Goal: Use online tool/utility: Use online tool/utility

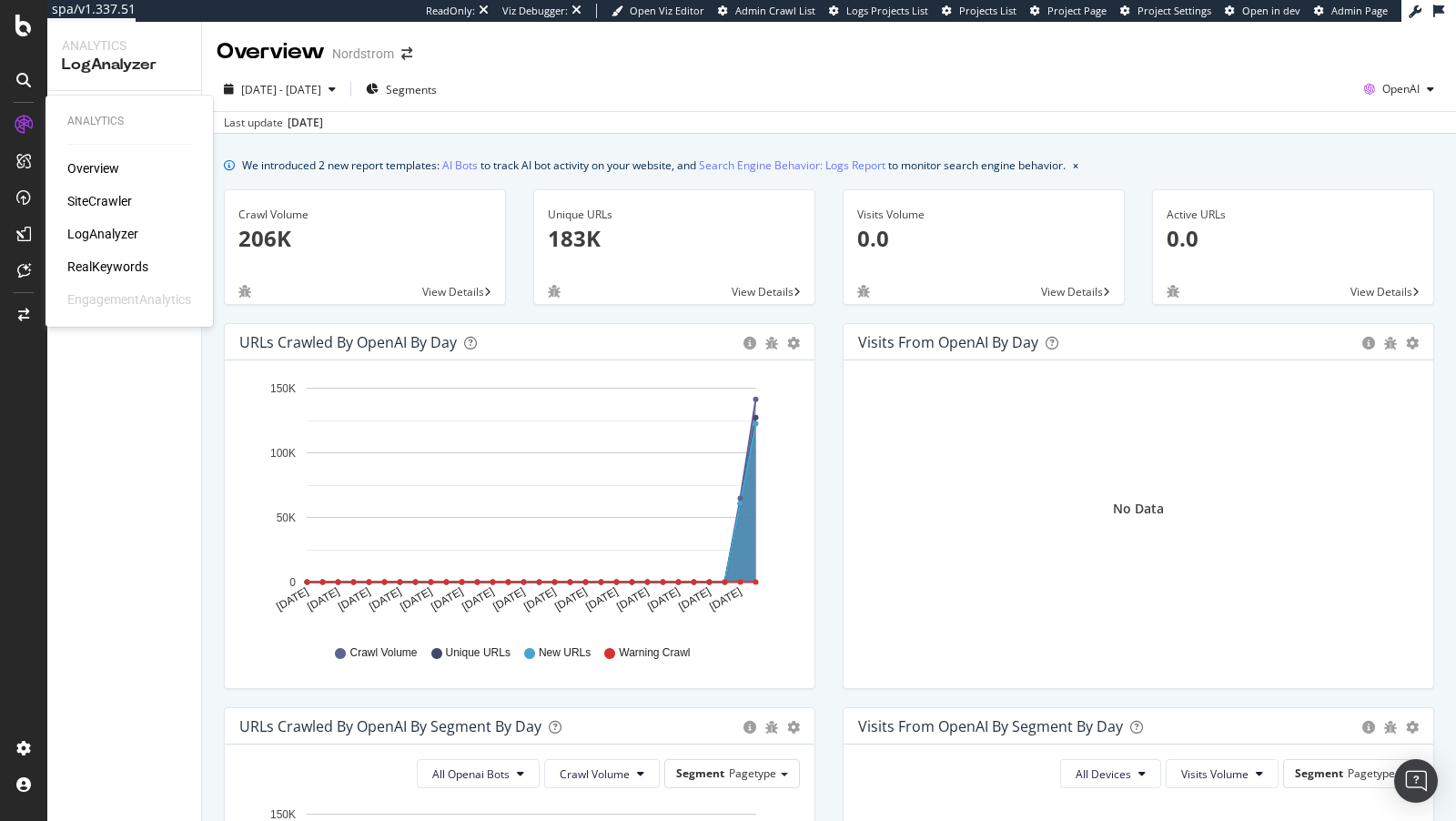
scroll to position [401, 0]
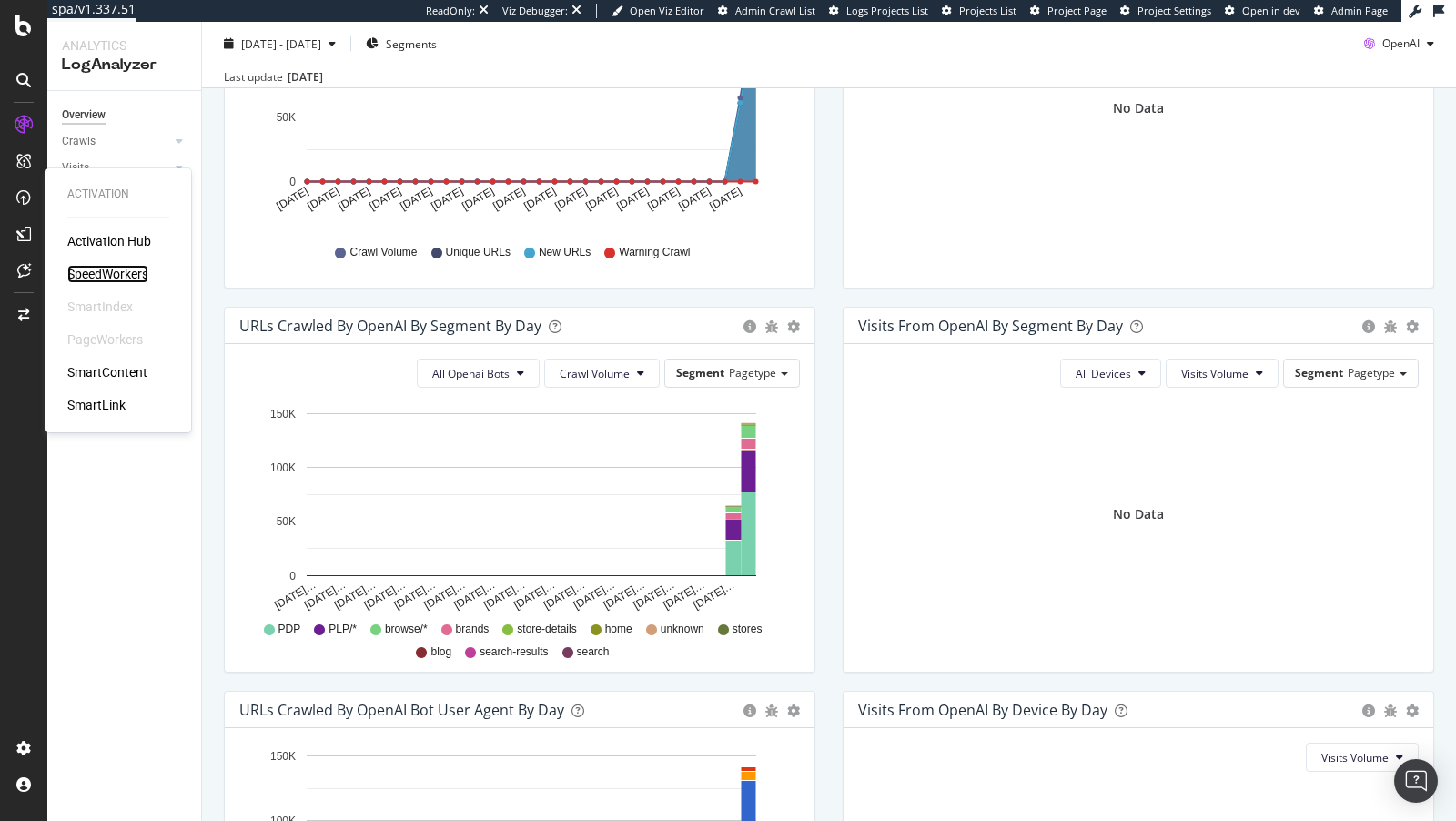
click at [110, 267] on div "SpeedWorkers" at bounding box center [108, 273] width 81 height 18
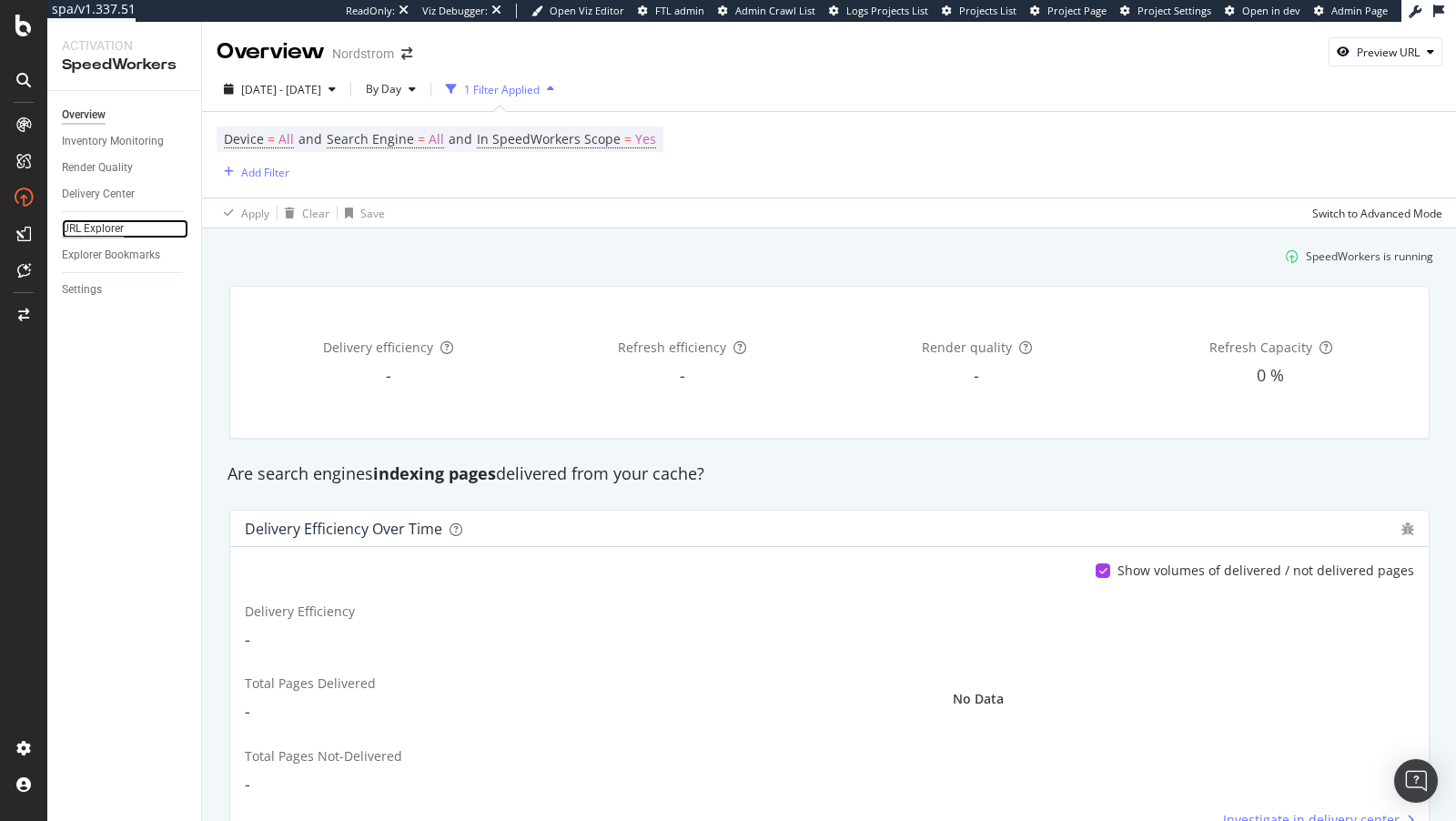
click at [99, 227] on div "URL Explorer" at bounding box center [93, 229] width 62 height 19
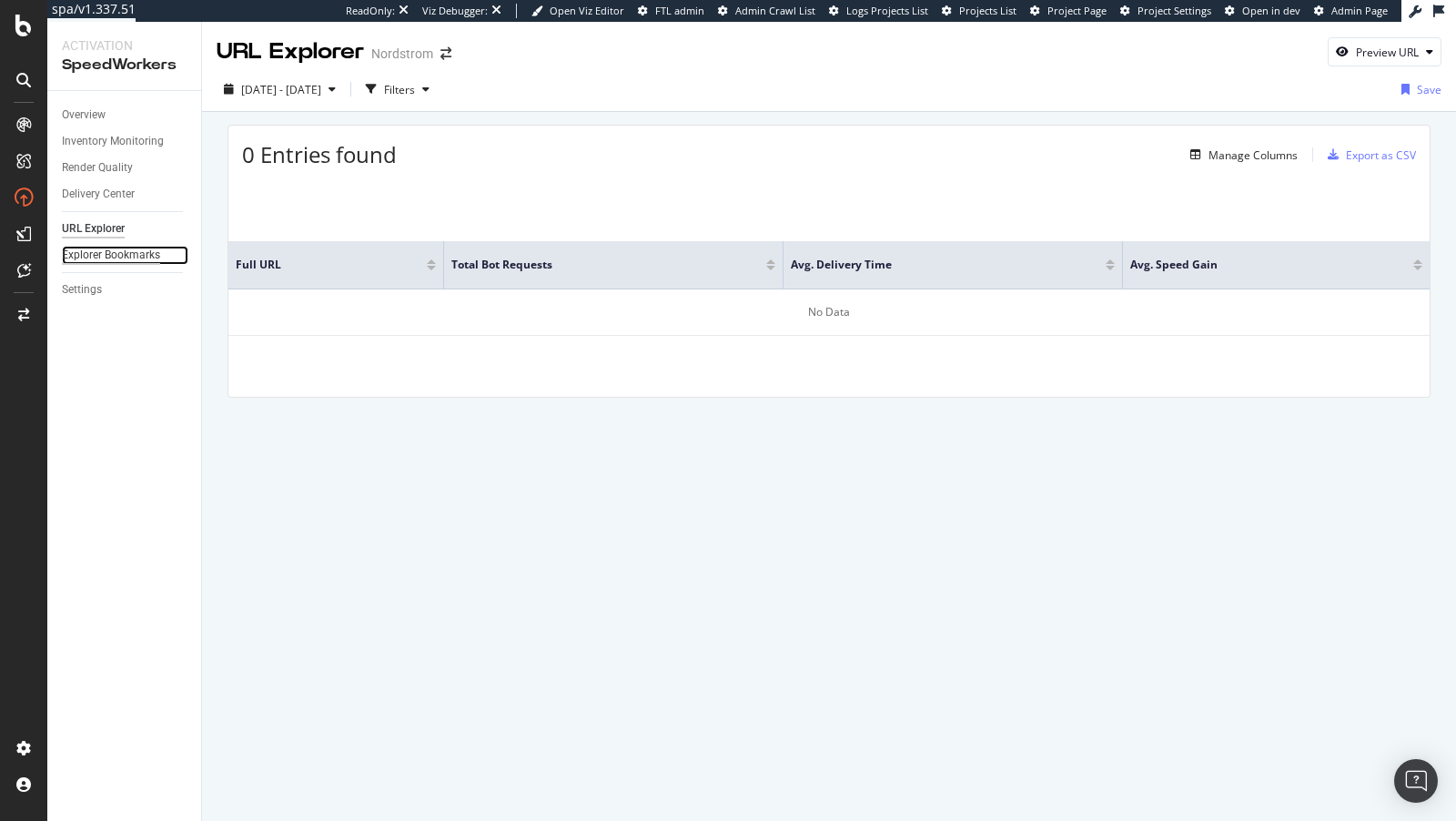
click at [133, 254] on div "Explorer Bookmarks" at bounding box center [111, 255] width 98 height 19
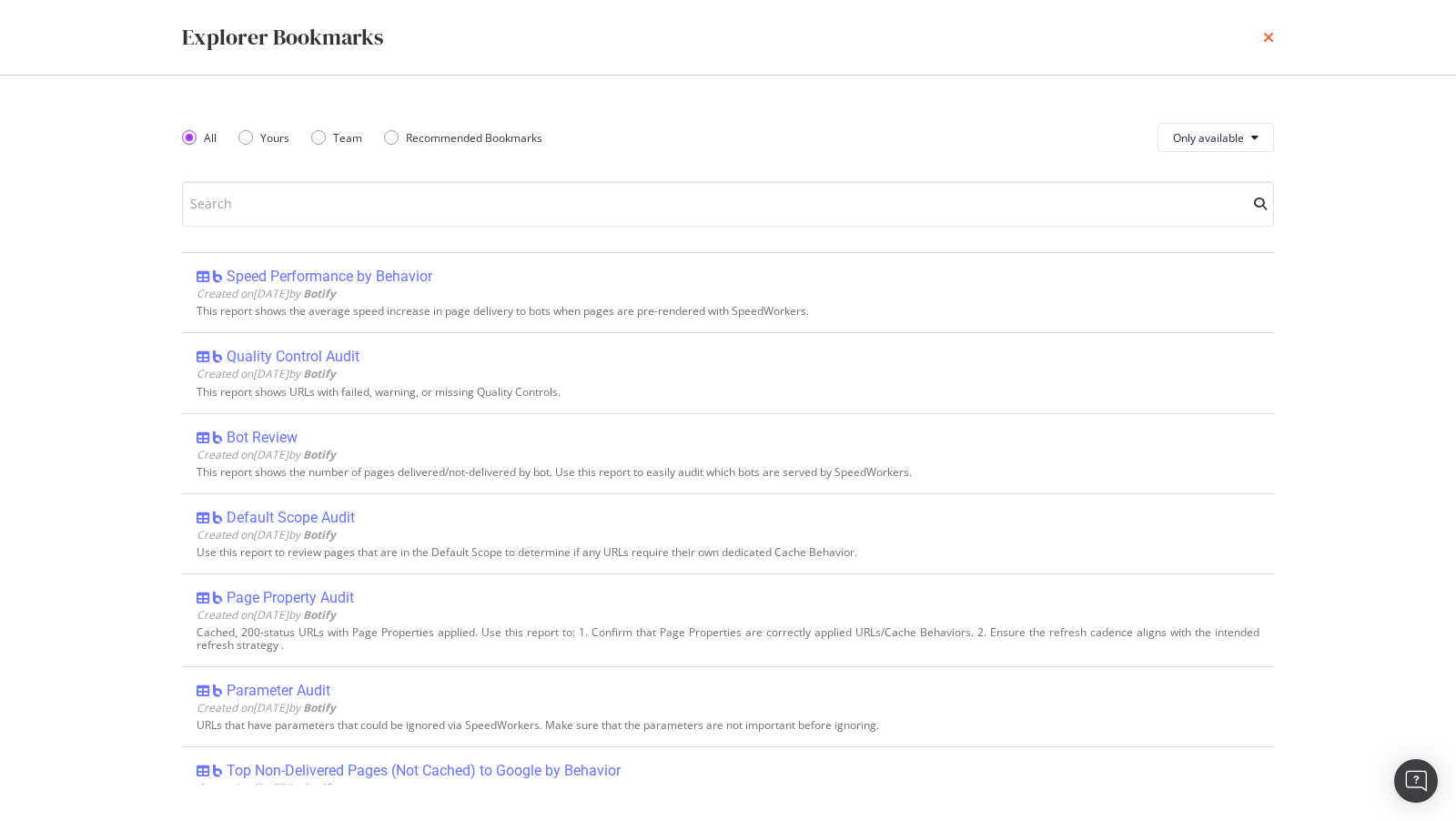
click at [1272, 37] on div "Explorer Bookmarks" at bounding box center [728, 37] width 1166 height 74
click at [1266, 37] on icon "times" at bounding box center [1269, 37] width 11 height 14
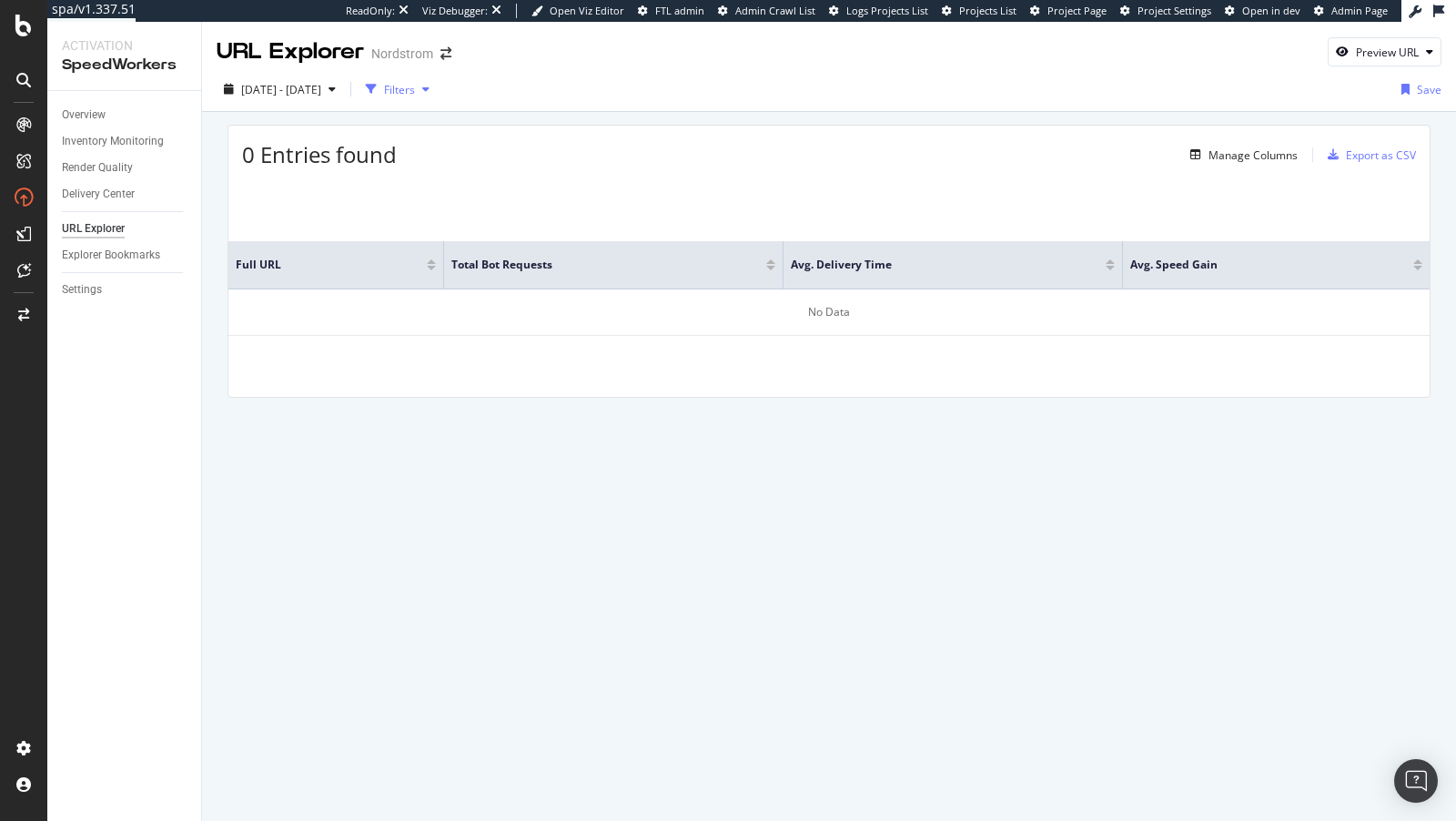
click at [434, 79] on div "Filters" at bounding box center [397, 89] width 78 height 27
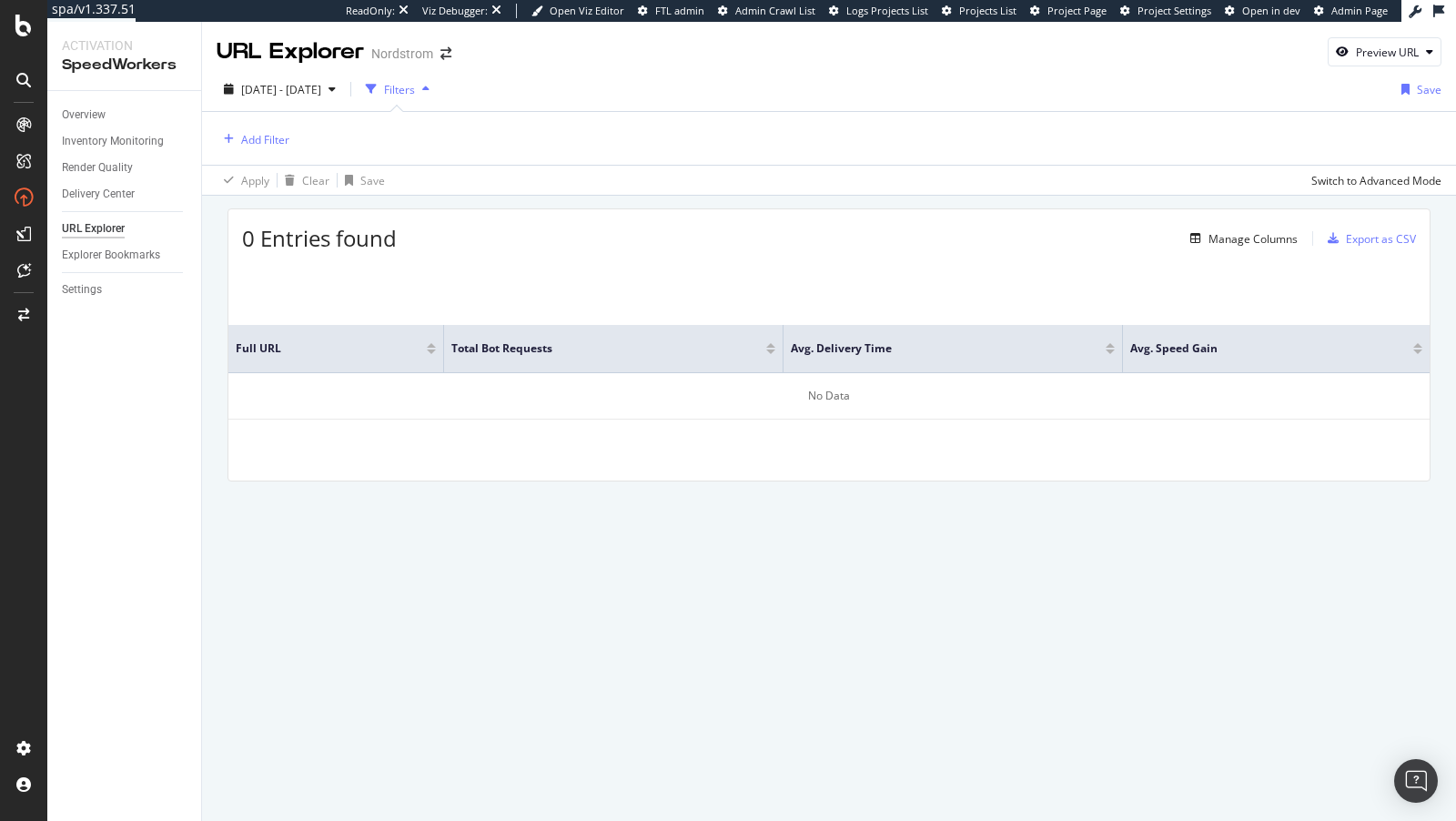
click at [1222, 249] on div "Manage Columns Export as CSV" at bounding box center [1299, 238] width 233 height 31
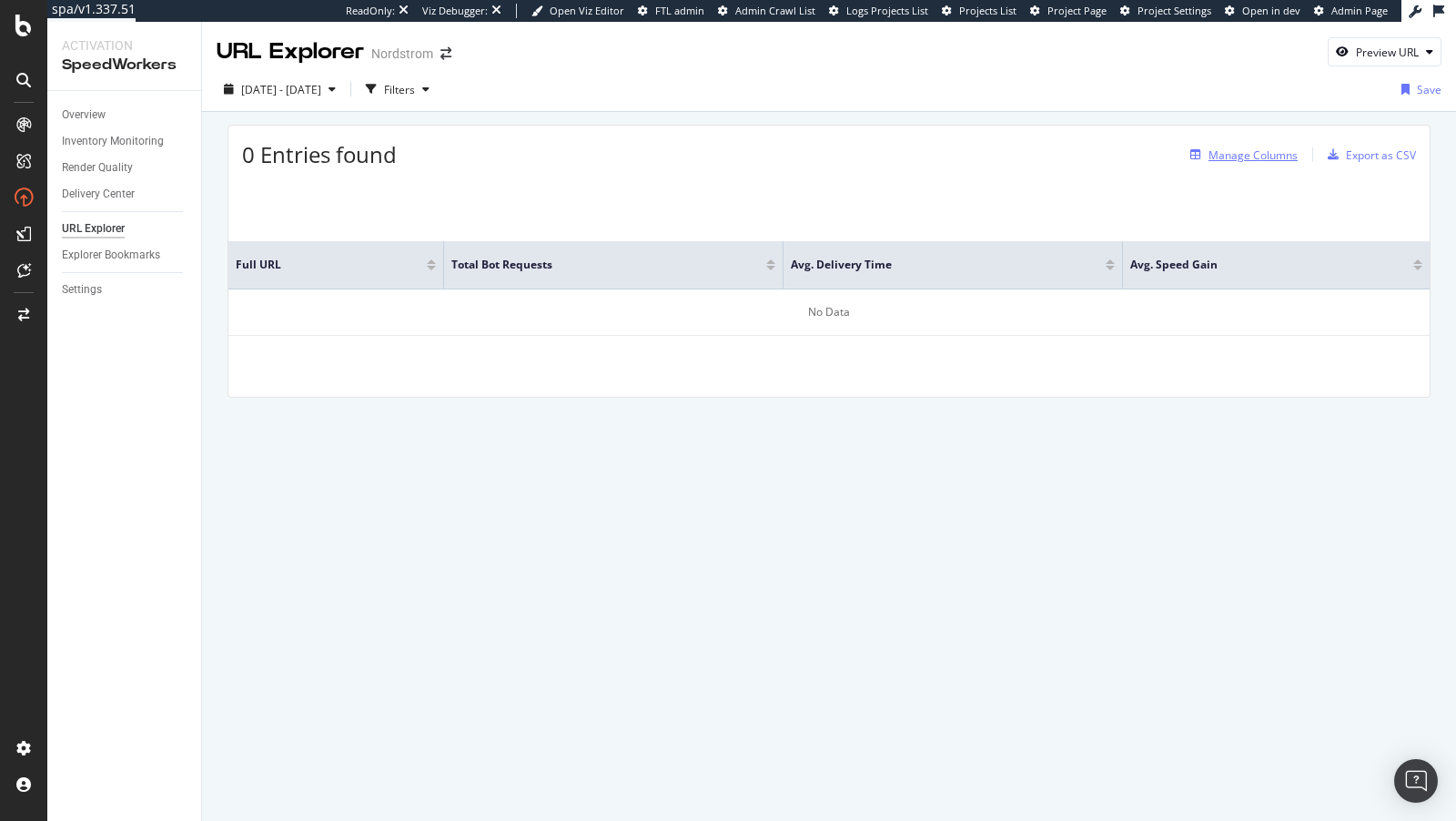
click at [1249, 150] on div "Manage Columns" at bounding box center [1253, 155] width 90 height 15
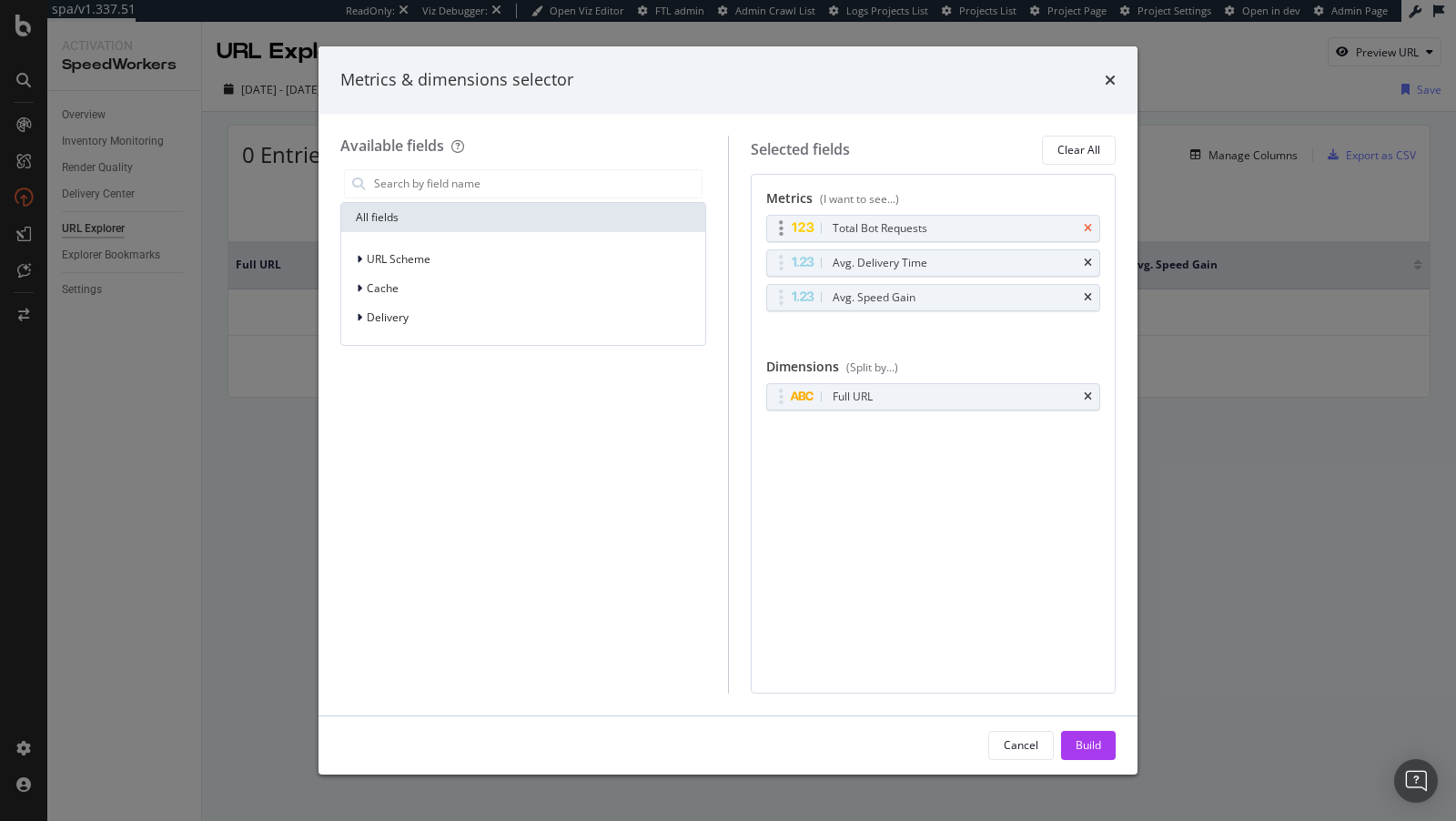
click at [1090, 223] on icon "times" at bounding box center [1088, 228] width 8 height 11
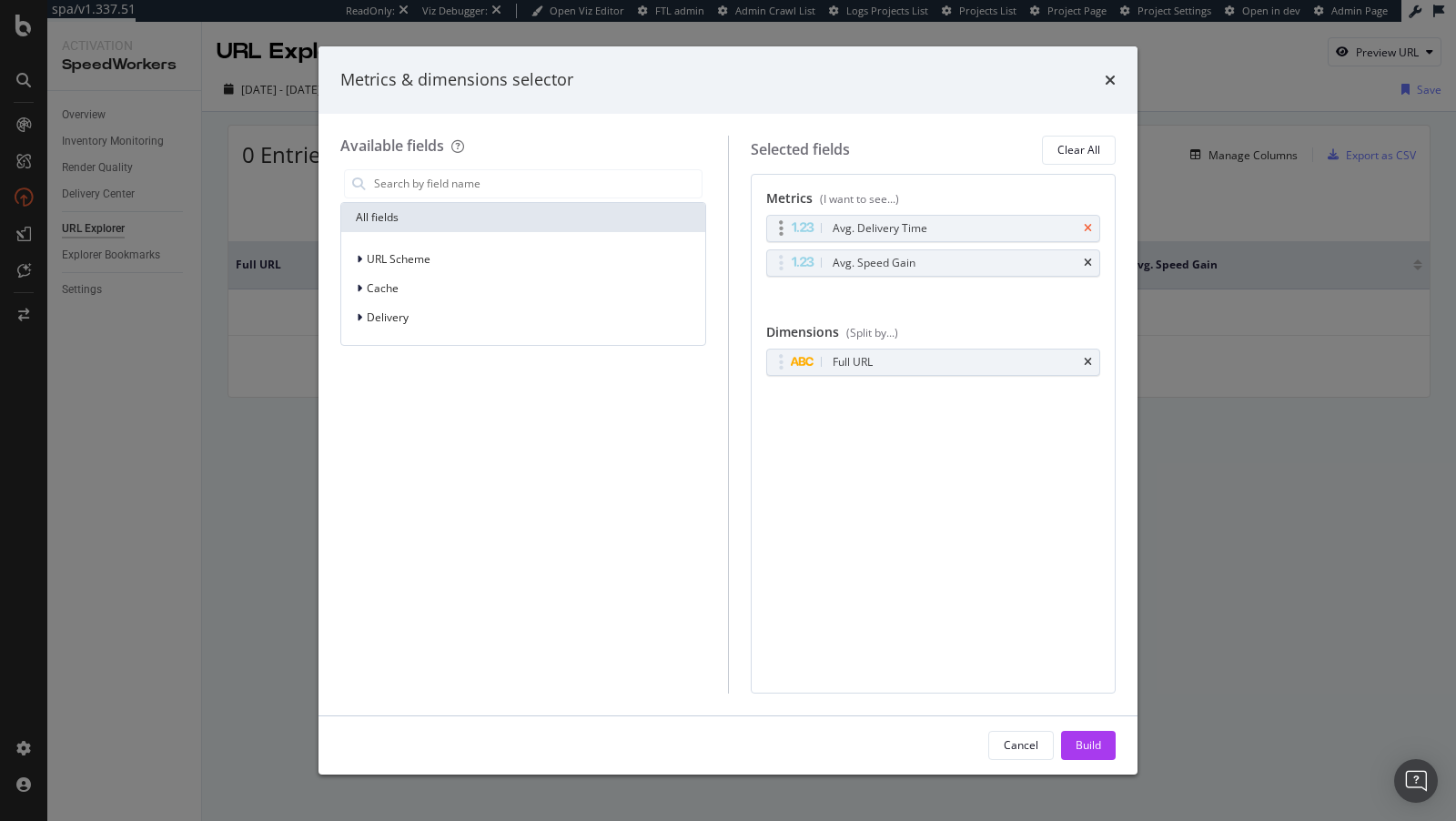
click at [1090, 222] on icon "times" at bounding box center [1088, 228] width 8 height 11
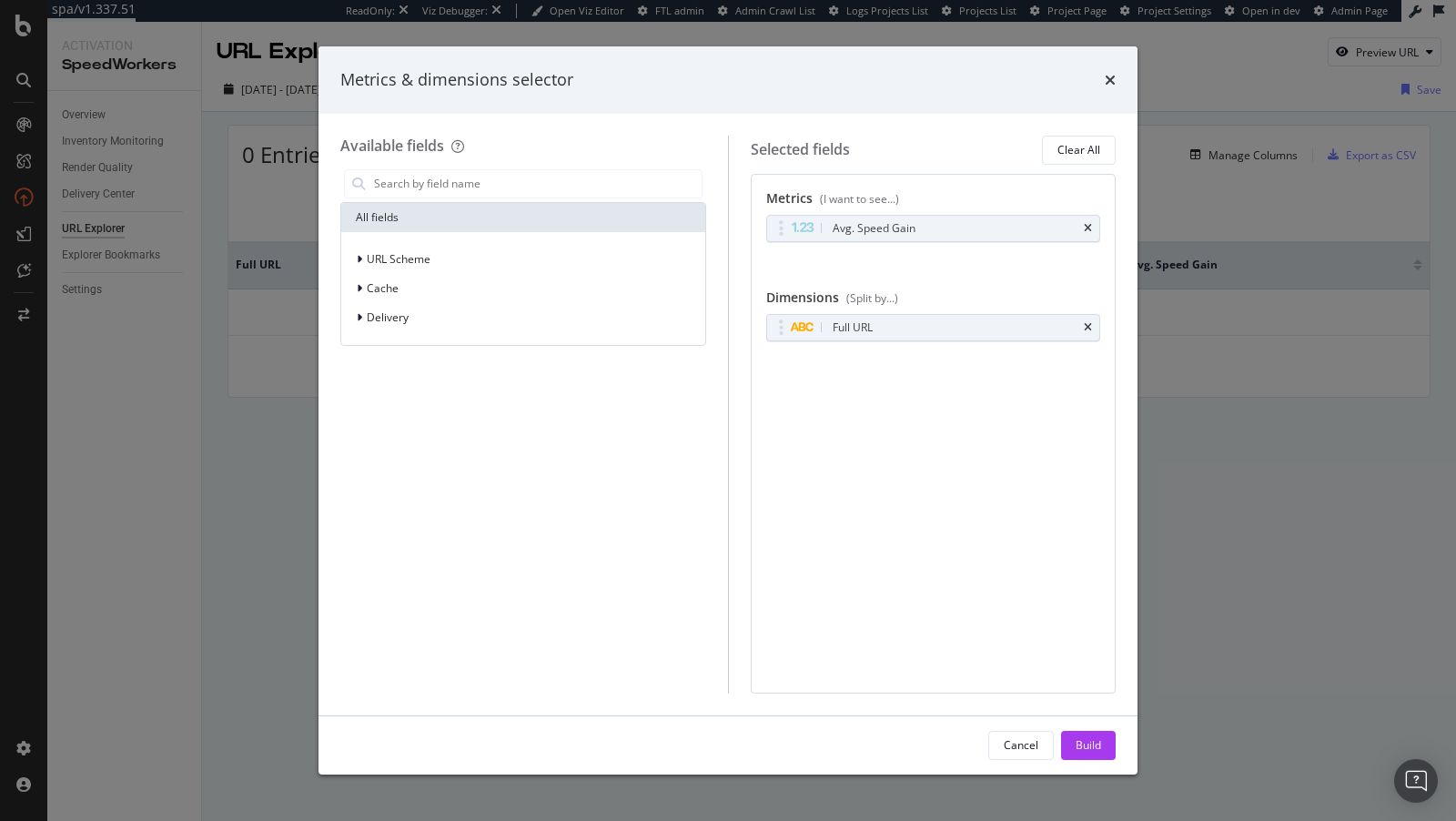
click at [1090, 222] on icon "times" at bounding box center [1088, 228] width 8 height 11
click at [1088, 752] on div "Build" at bounding box center [1088, 745] width 25 height 15
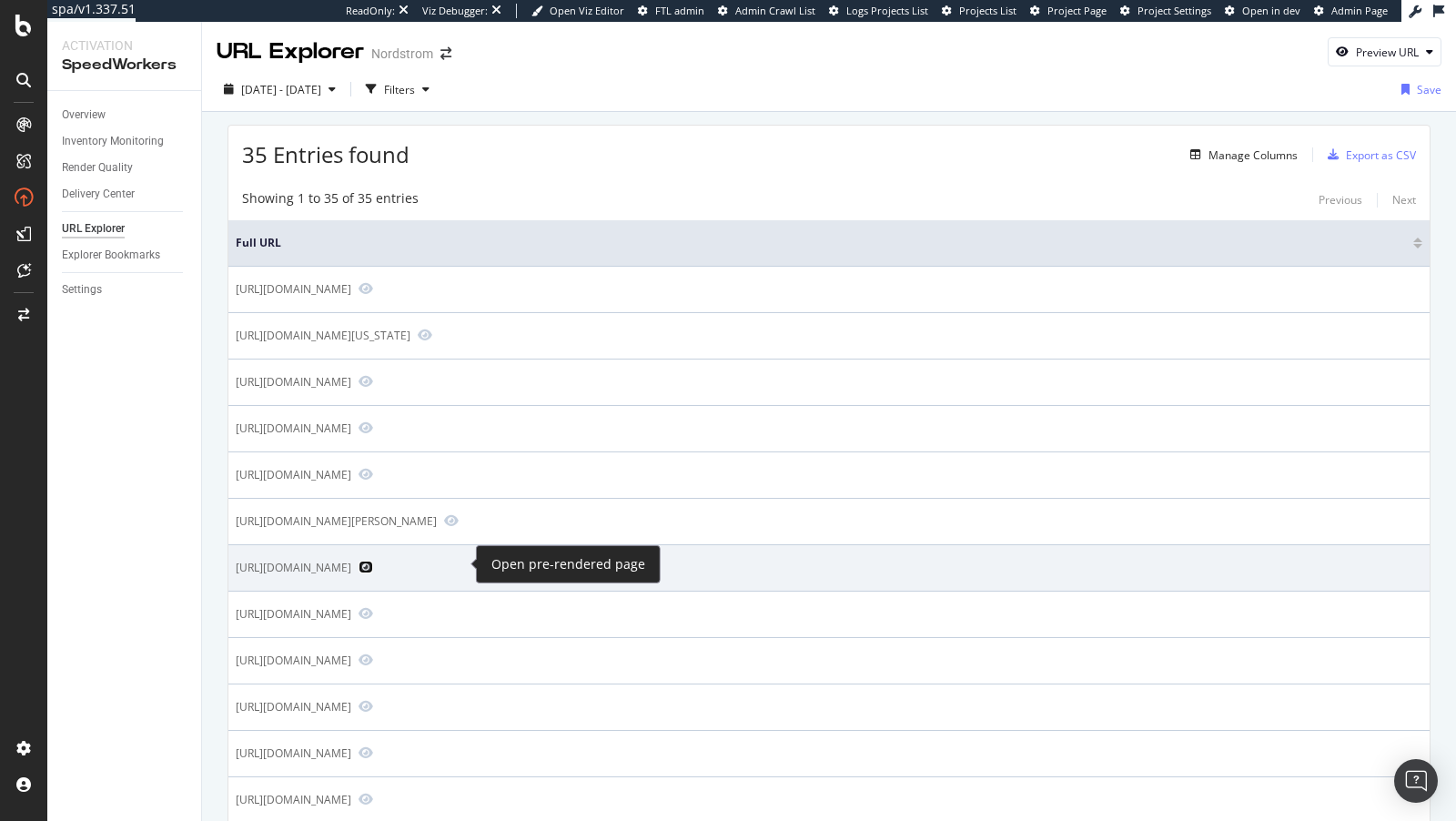
click at [373, 561] on icon "Preview https://www.nordstrom.com/browse/new" at bounding box center [365, 567] width 14 height 13
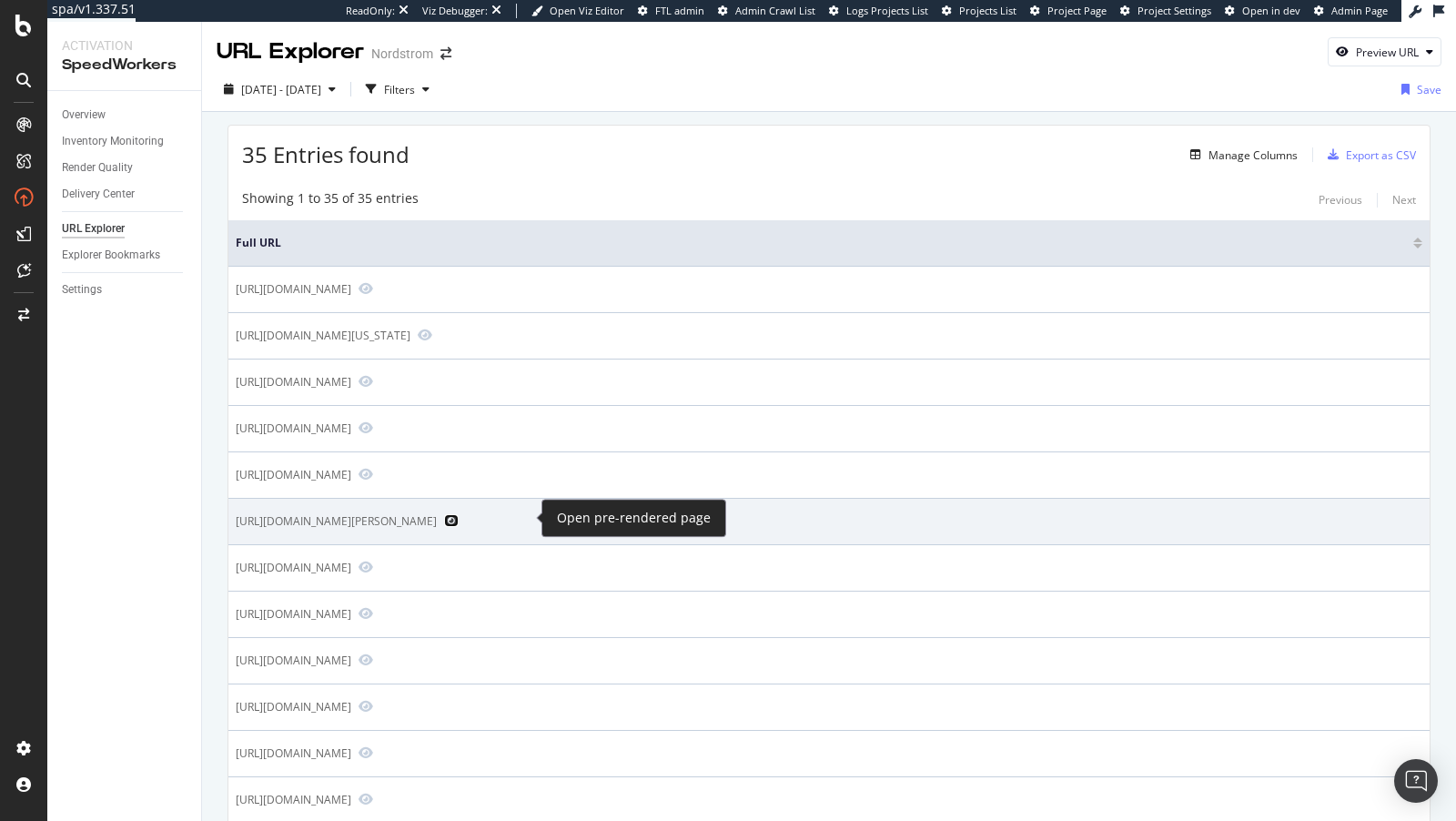
click at [459, 514] on icon "Preview https://www.nordstrom.com/brands/calvin-klein--5111" at bounding box center [451, 520] width 14 height 13
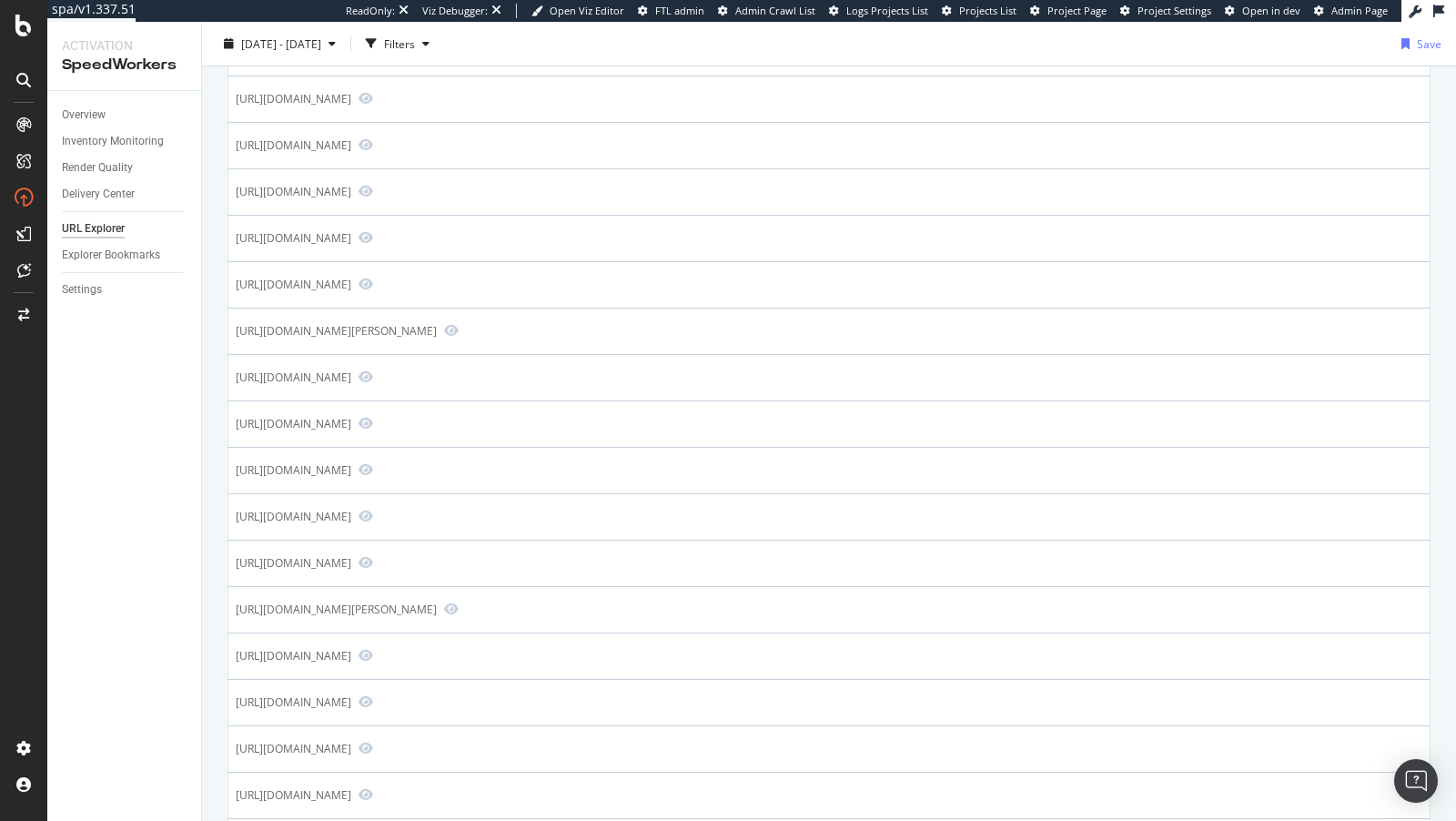
scroll to position [880, 0]
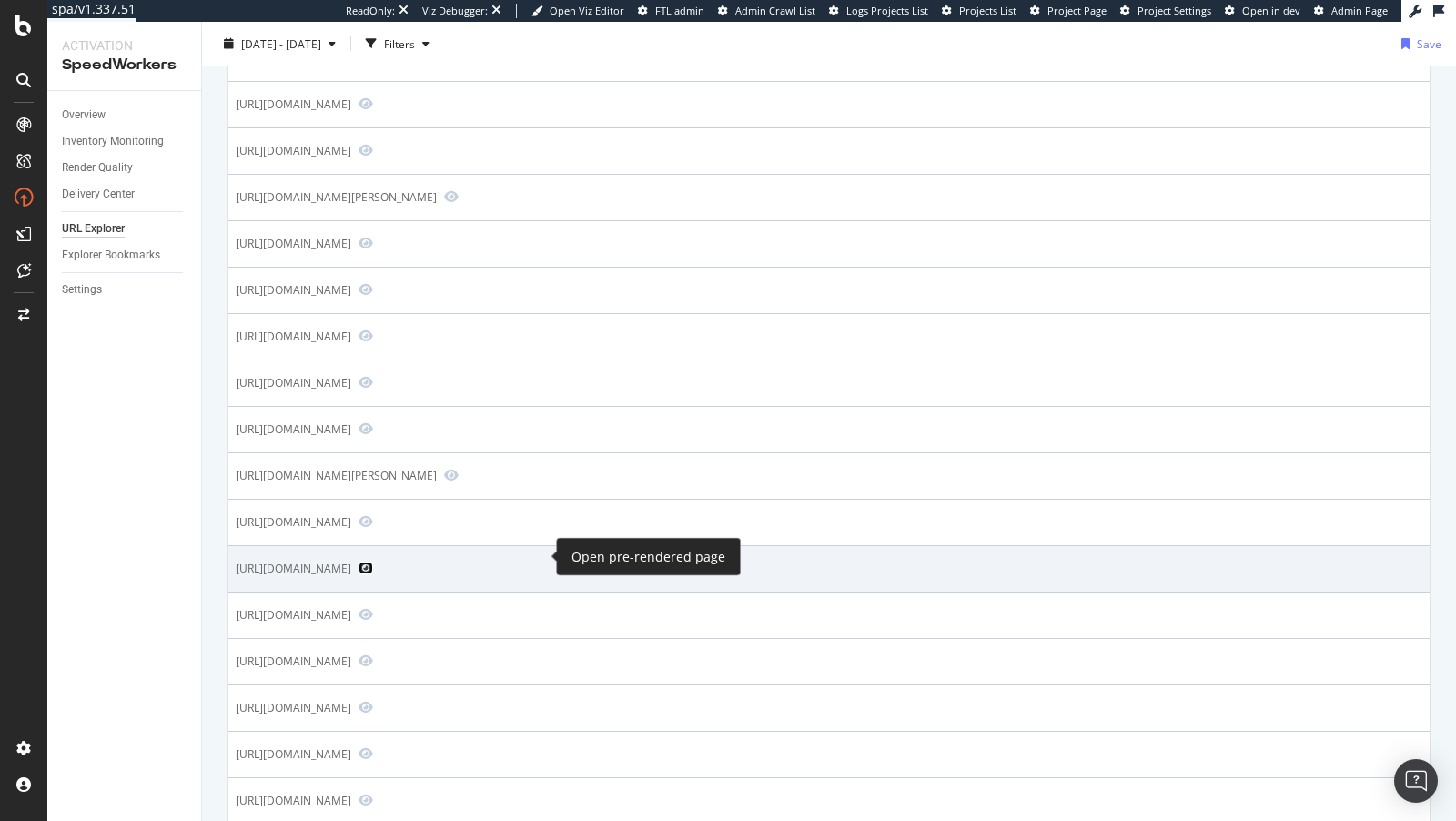
click at [373, 562] on icon "Preview https://www.nordstrom.com/browse/beauty/services/spa" at bounding box center [365, 568] width 14 height 13
